Goal: Task Accomplishment & Management: Check status

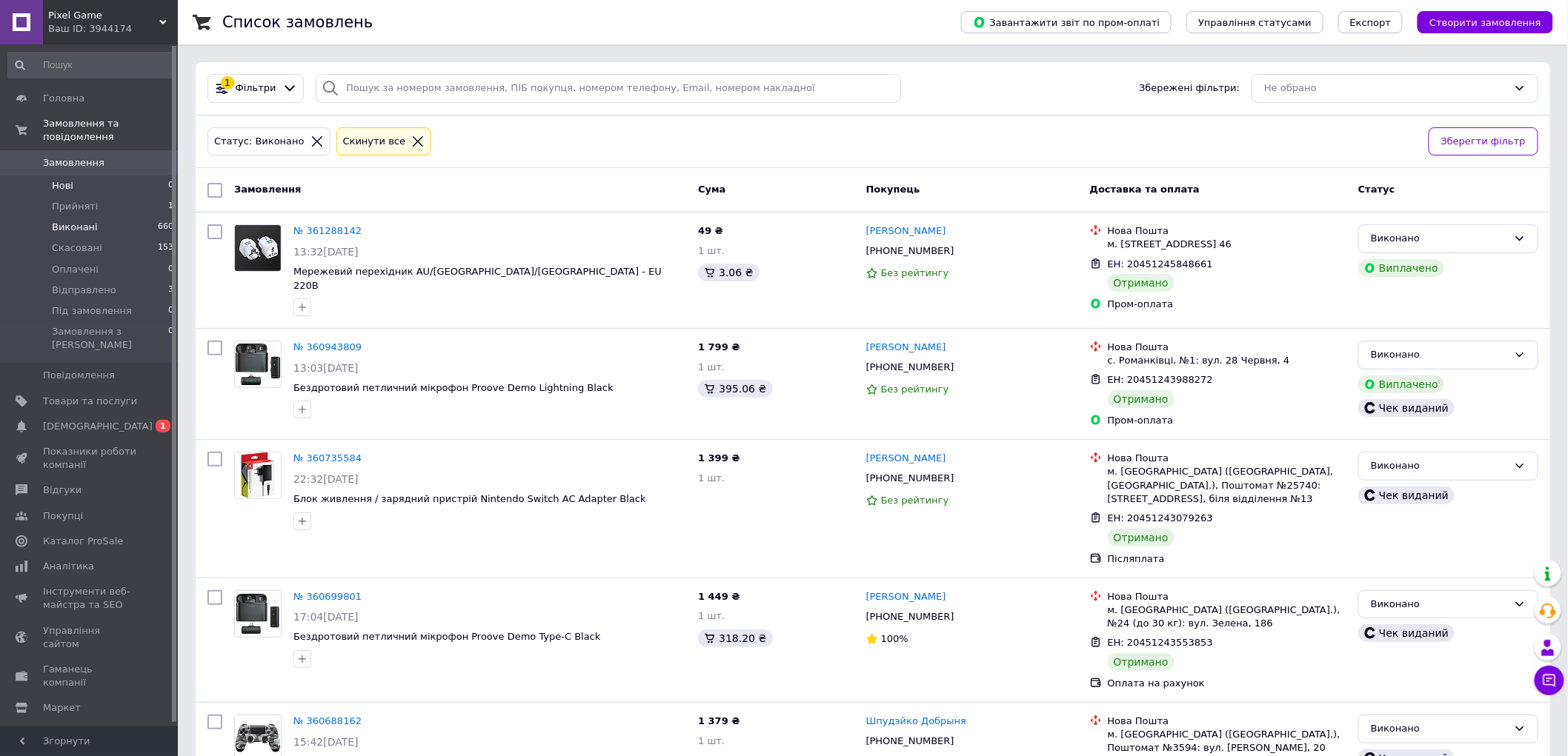
click at [87, 176] on li "Нові 0" at bounding box center [91, 186] width 183 height 21
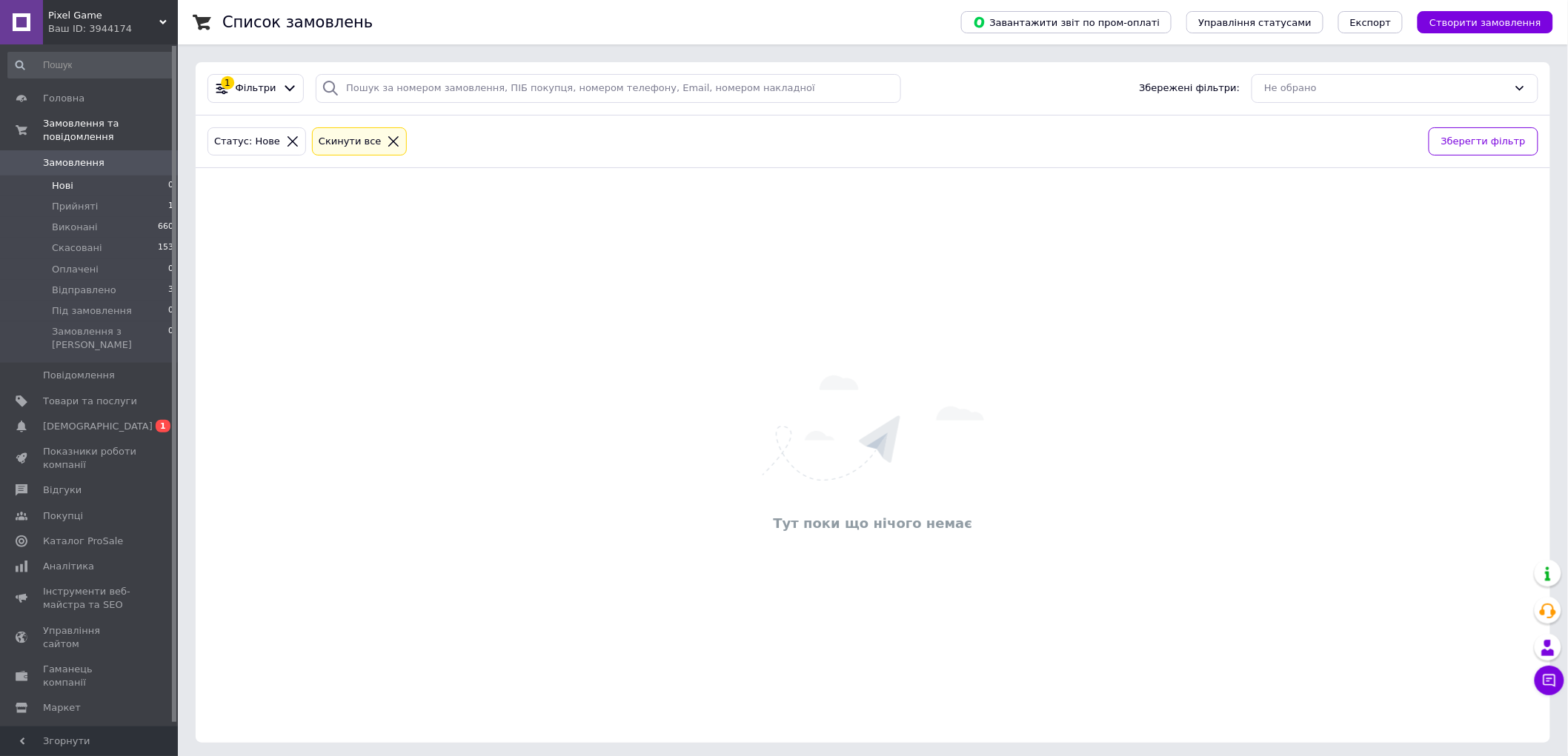
click at [60, 179] on span "Нові" at bounding box center [62, 186] width 21 height 14
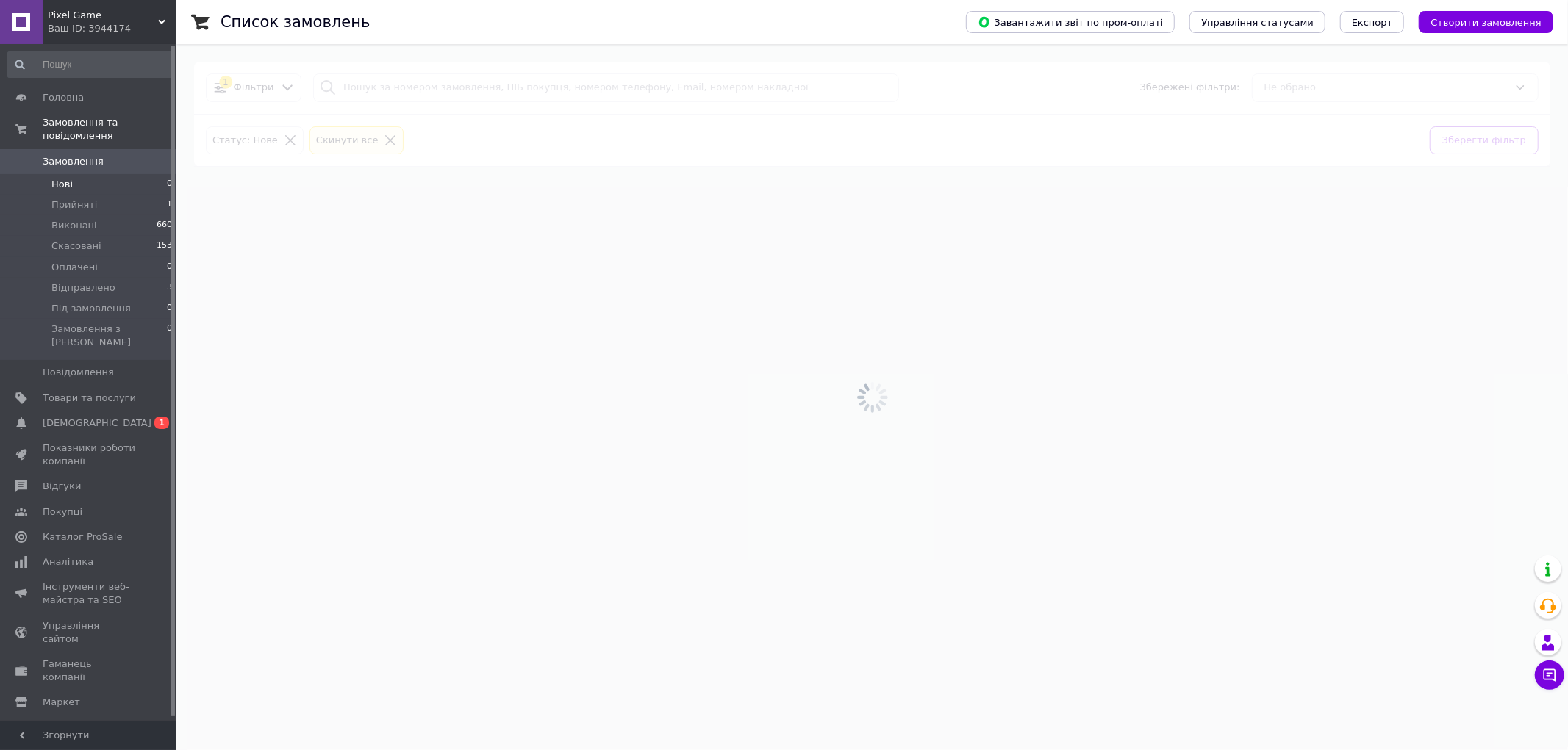
click at [81, 155] on span "Замовлення" at bounding box center [73, 162] width 61 height 13
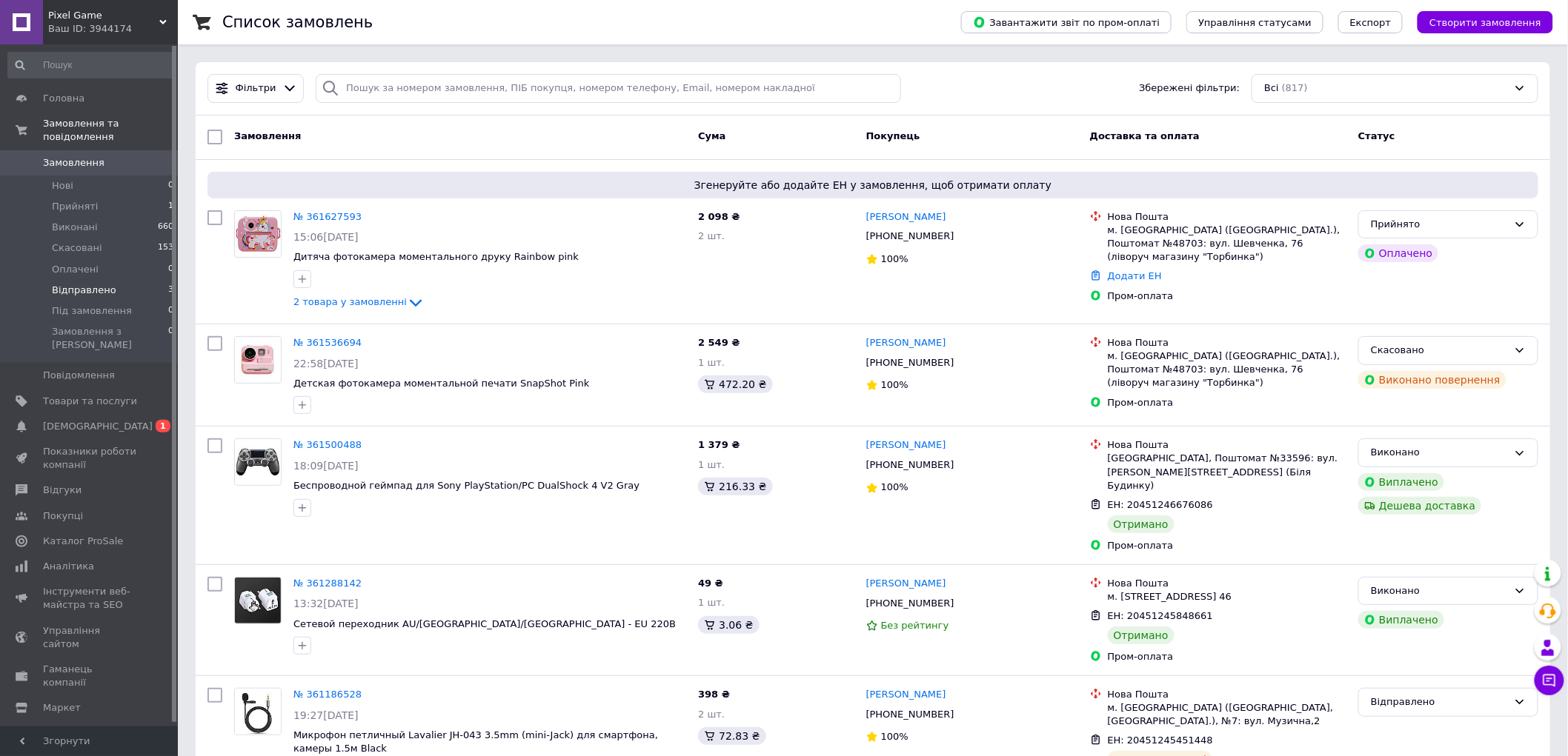
click at [107, 280] on li "Відправлено 3" at bounding box center [91, 290] width 183 height 21
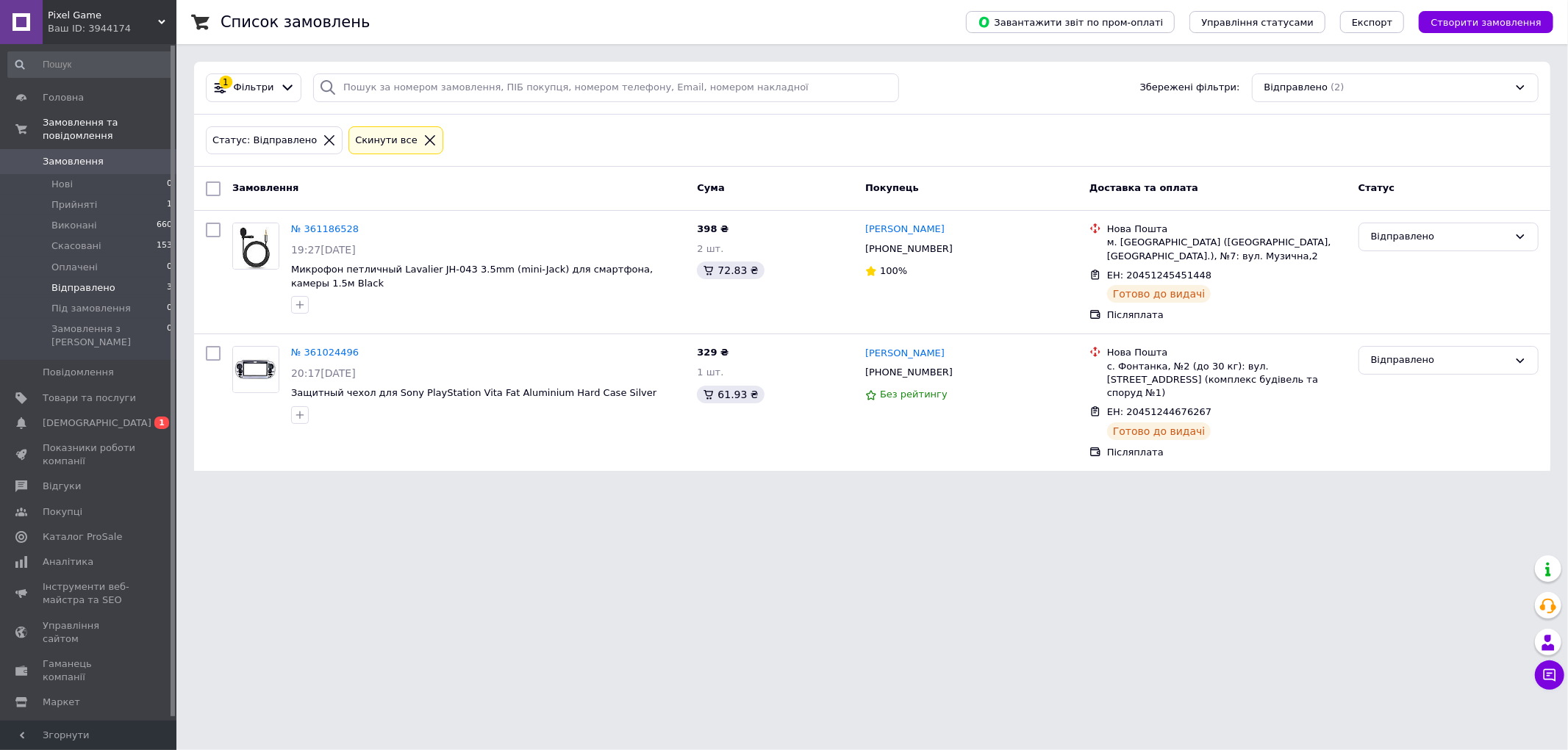
click at [78, 155] on span "Замовлення" at bounding box center [73, 162] width 61 height 13
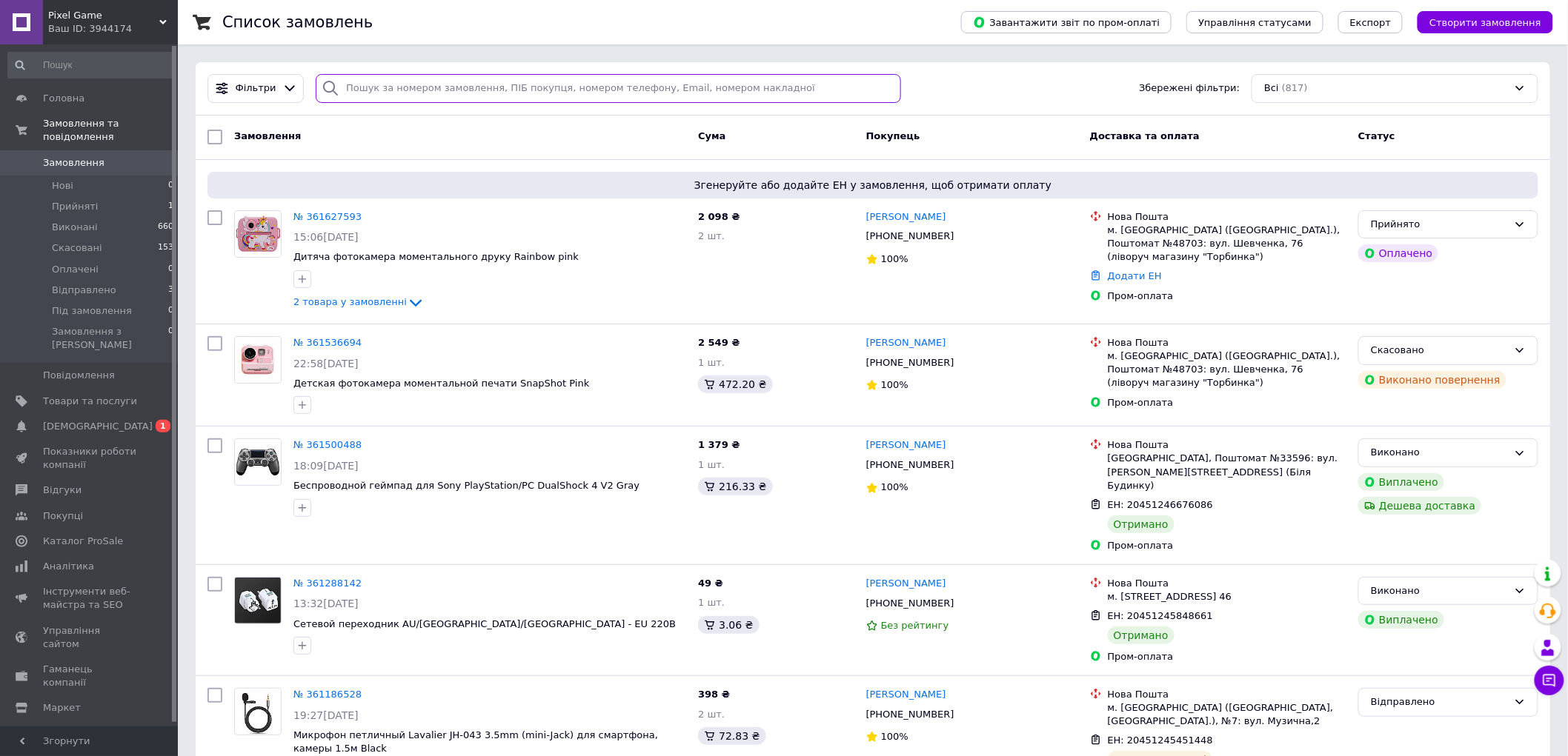
click at [387, 99] on input "search" at bounding box center [607, 89] width 584 height 29
paste input "361500488"
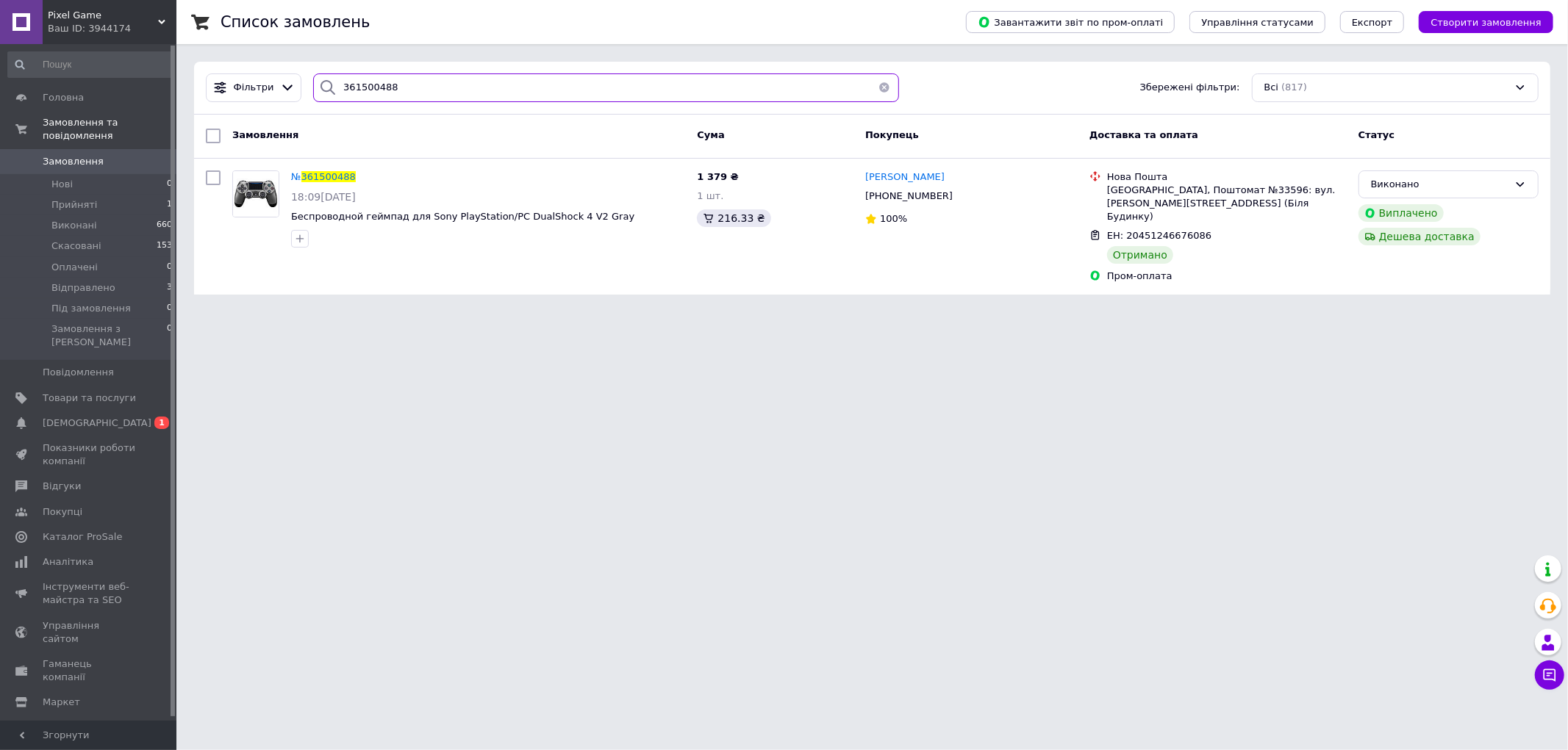
type input "361500488"
